Goal: Contribute content

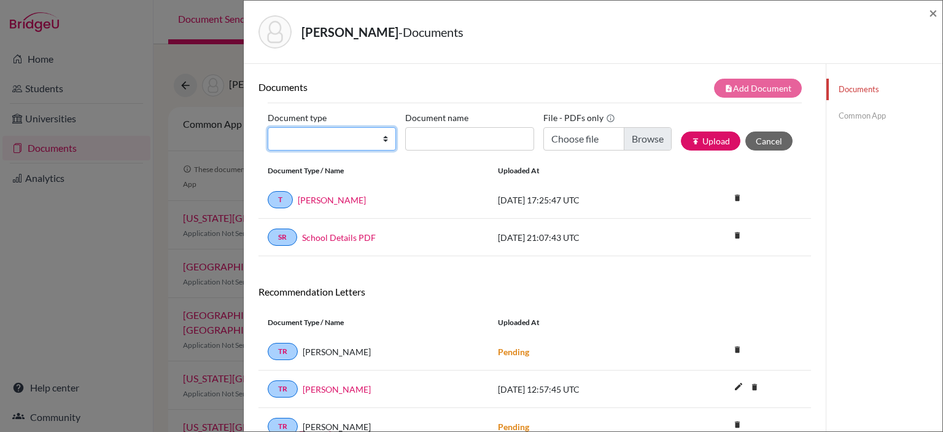
click at [381, 137] on select "Change explanation for Common App reports Counselor recommendation Internationa…" at bounding box center [332, 138] width 128 height 23
select select "1"
click at [268, 127] on select "Change explanation for Common App reports Counselor recommendation Internationa…" at bounding box center [332, 138] width 128 height 23
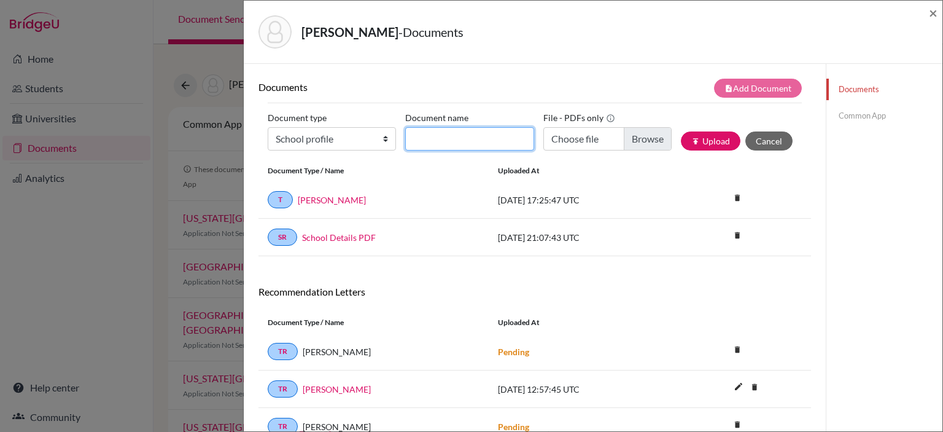
click at [518, 144] on input "Document name" at bounding box center [469, 138] width 128 height 23
type input "CDA"
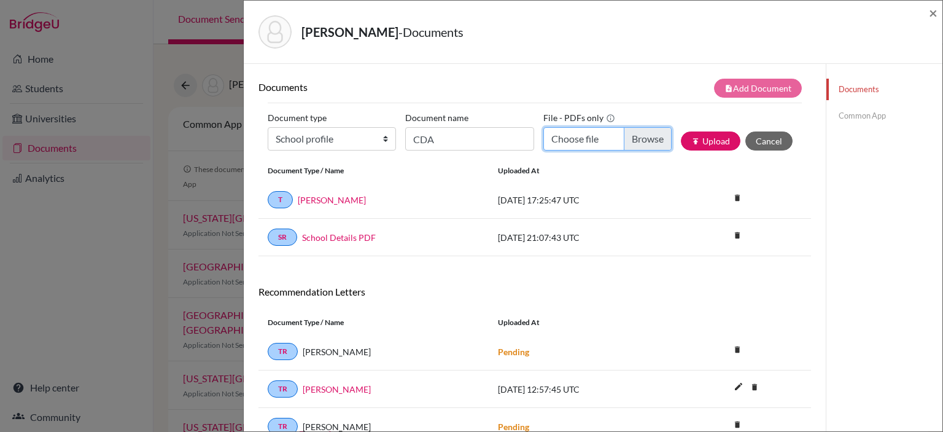
click at [647, 134] on input "Choose file" at bounding box center [607, 138] width 128 height 23
type input "C:\fakepath\School Profile [DATE]-[DATE] 0409.pdf"
click at [712, 142] on button "publish Upload" at bounding box center [711, 140] width 60 height 19
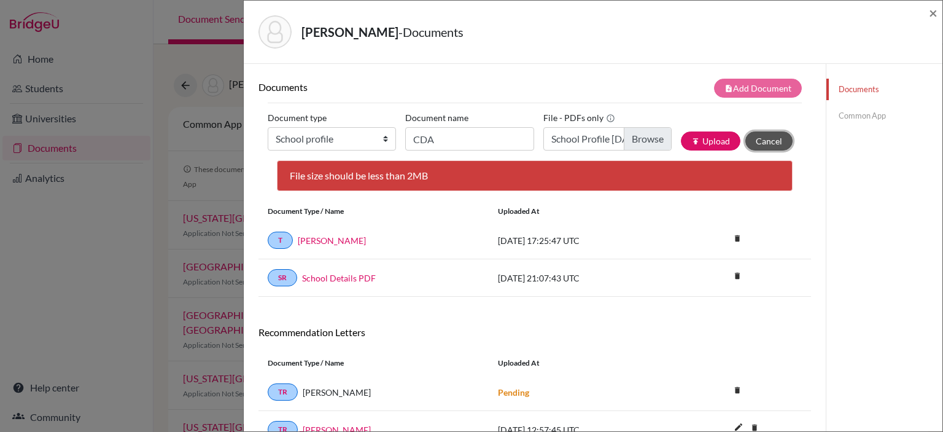
click at [769, 138] on button "Cancel" at bounding box center [768, 140] width 47 height 19
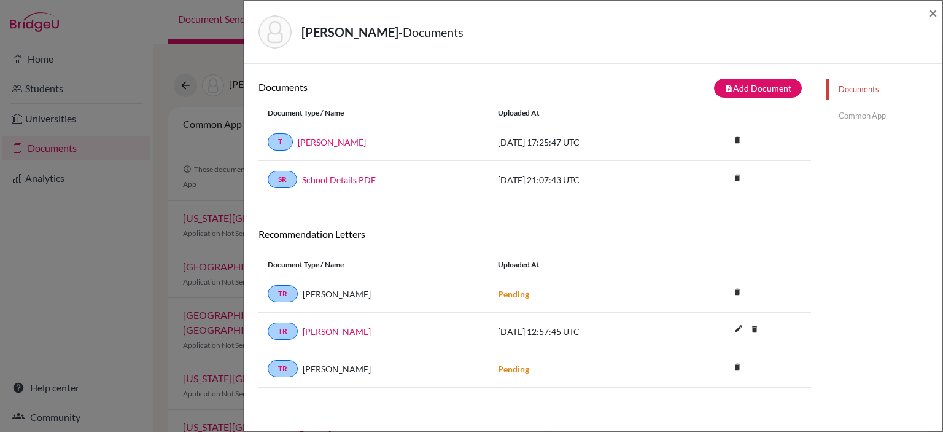
click at [150, 126] on div "[PERSON_NAME] - Documents × Documents note_add Add Document Document type Chang…" at bounding box center [471, 216] width 943 height 432
